Goal: Information Seeking & Learning: Learn about a topic

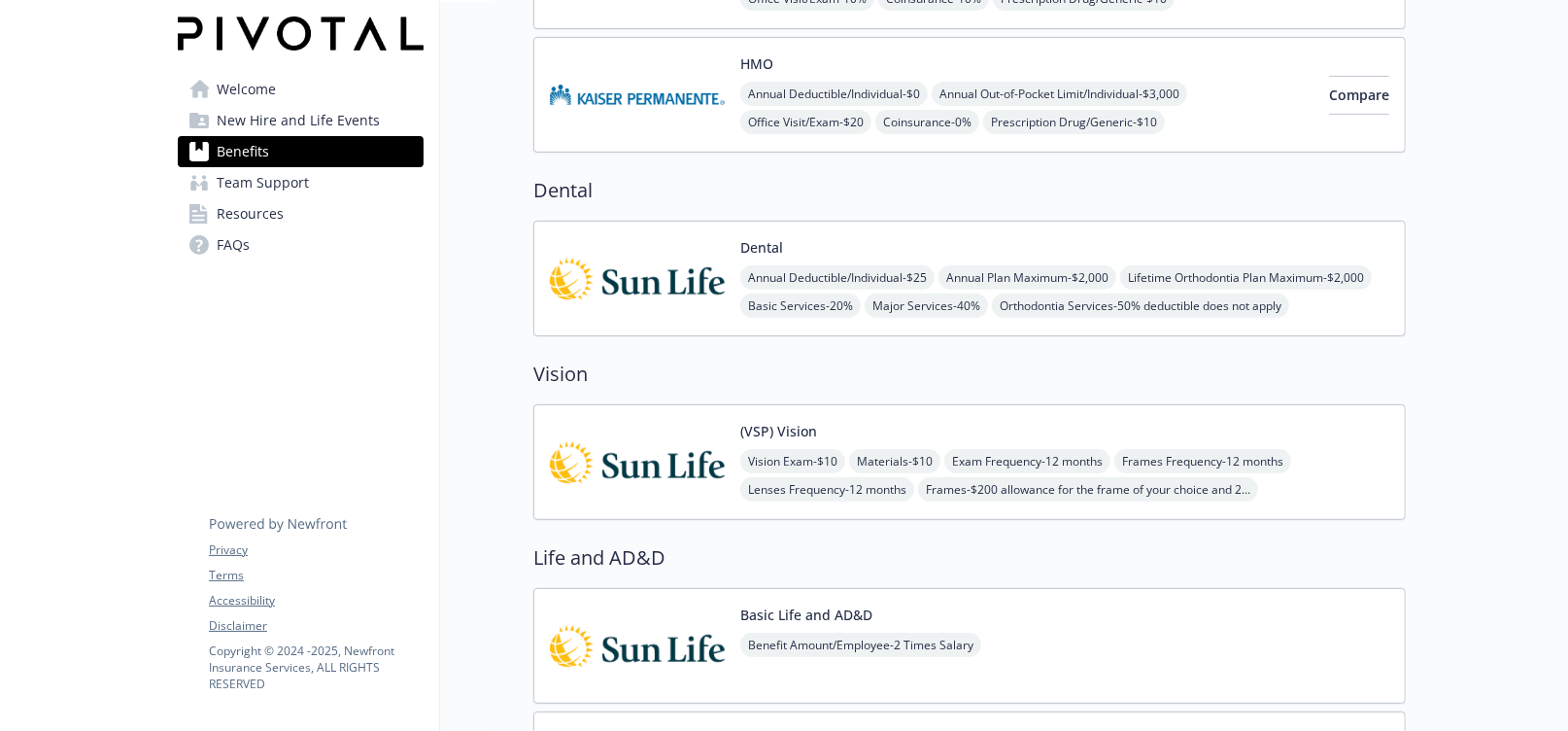
scroll to position [419, 0]
